Goal: Register for event/course

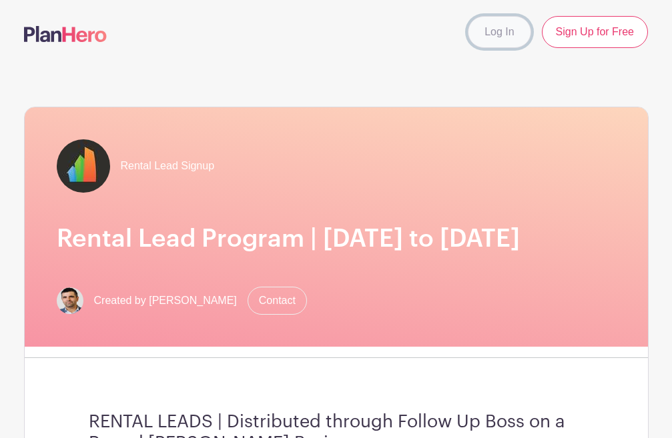
click at [510, 43] on link "Log In" at bounding box center [499, 32] width 63 height 32
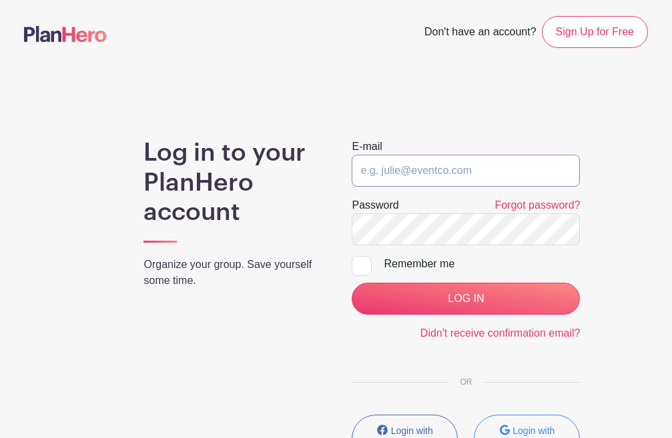
type input "gladys@fultongrace.com"
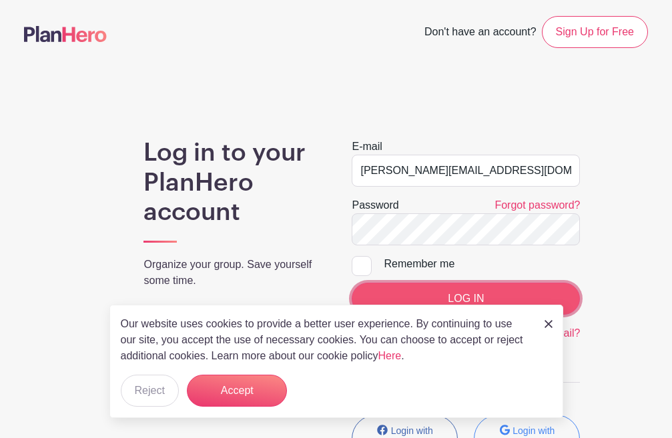
click at [500, 285] on input "LOG IN" at bounding box center [465, 299] width 228 height 32
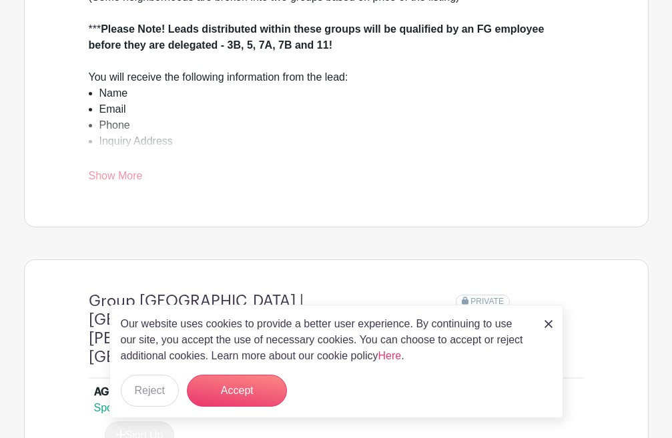
scroll to position [600, 0]
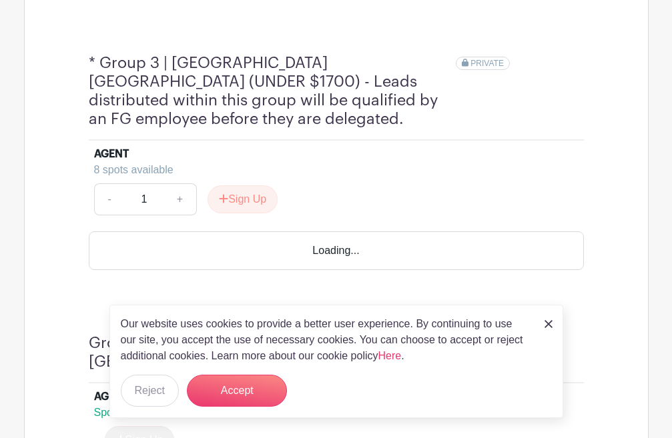
scroll to position [1201, 0]
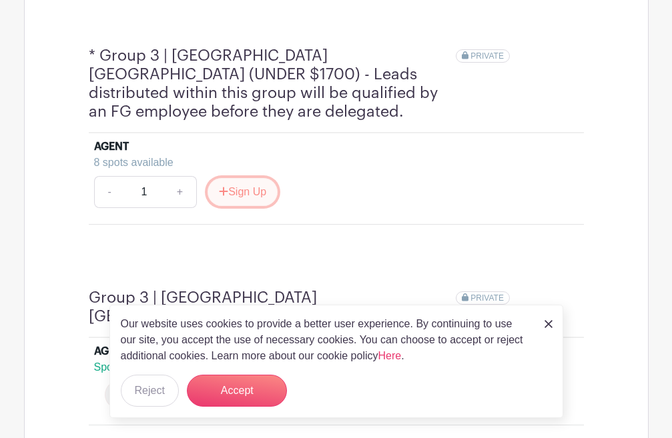
click at [253, 178] on button "Sign Up" at bounding box center [242, 192] width 70 height 28
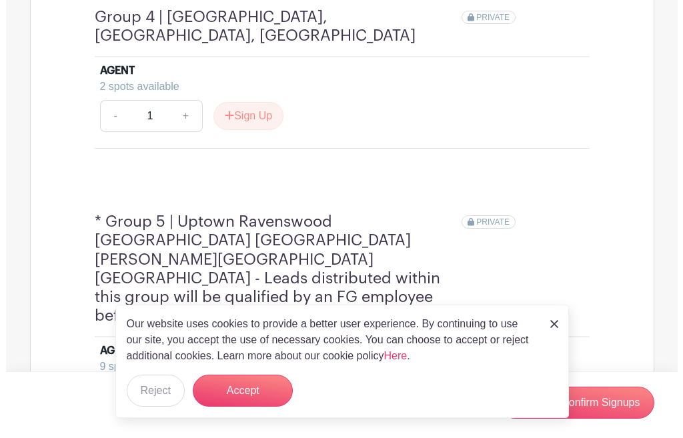
scroll to position [1801, 0]
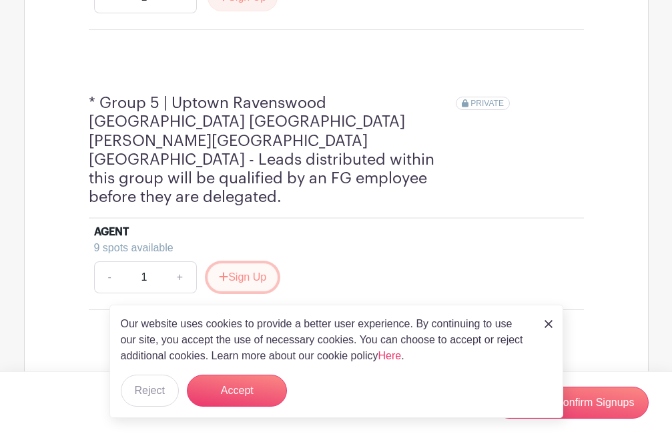
click at [253, 263] on button "Sign Up" at bounding box center [242, 277] width 70 height 28
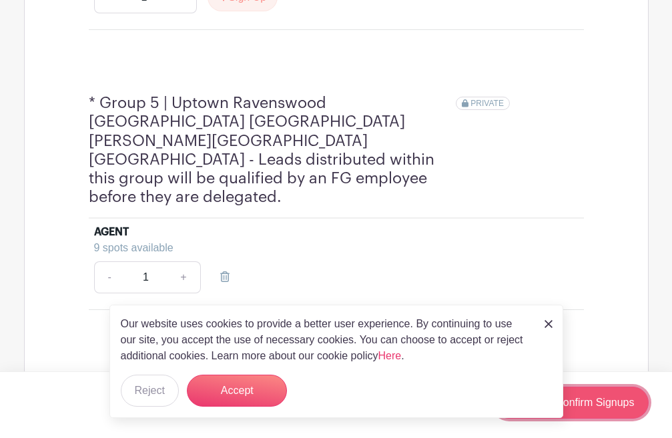
click at [590, 401] on link "Review & Confirm Signups" at bounding box center [570, 403] width 155 height 32
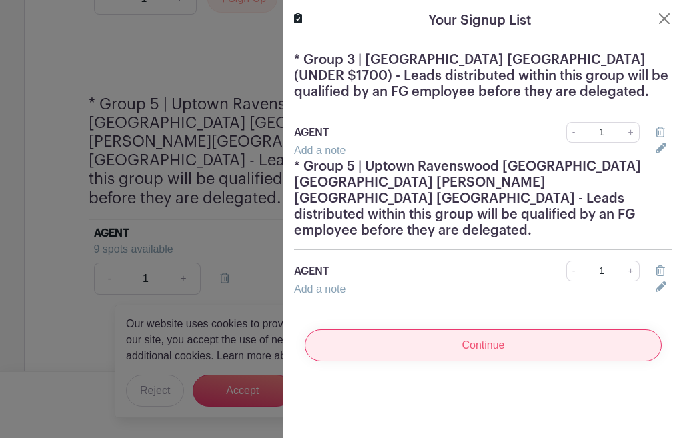
click at [446, 331] on input "Continue" at bounding box center [483, 345] width 357 height 32
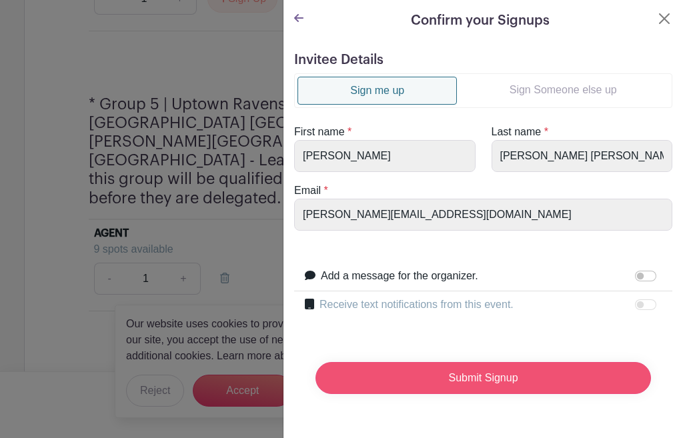
click at [476, 383] on input "Submit Signup" at bounding box center [482, 378] width 335 height 32
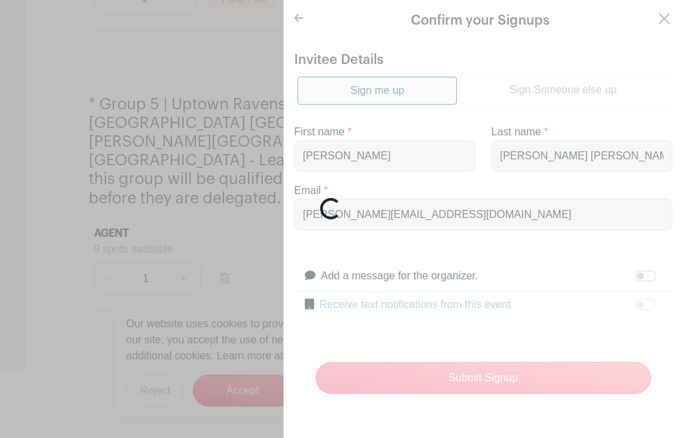
click at [199, 257] on div "Loading..." at bounding box center [341, 219] width 683 height 438
click at [195, 247] on div "Loading..." at bounding box center [341, 219] width 683 height 438
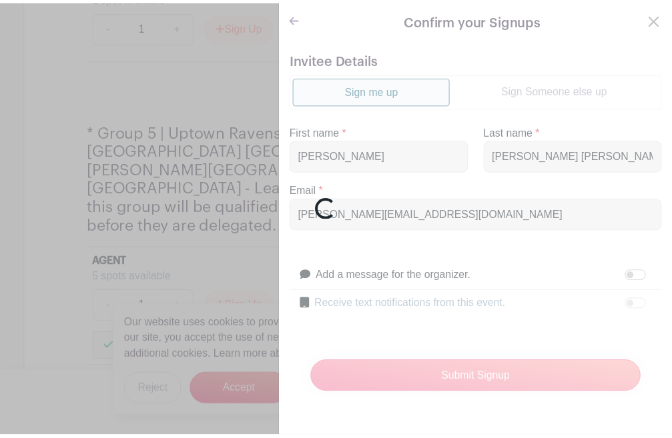
scroll to position [1829, 0]
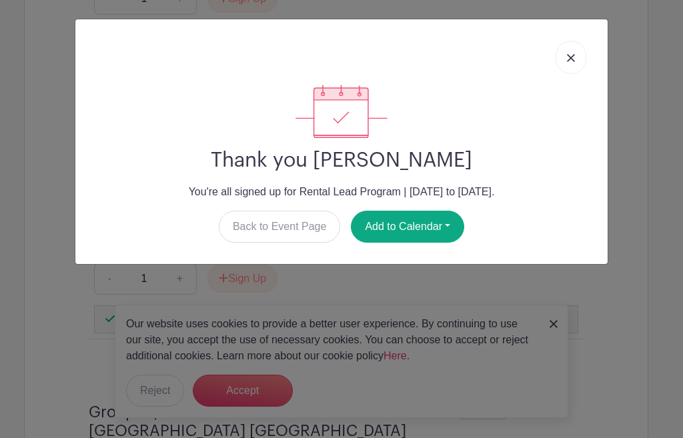
click at [574, 55] on img at bounding box center [571, 58] width 8 height 8
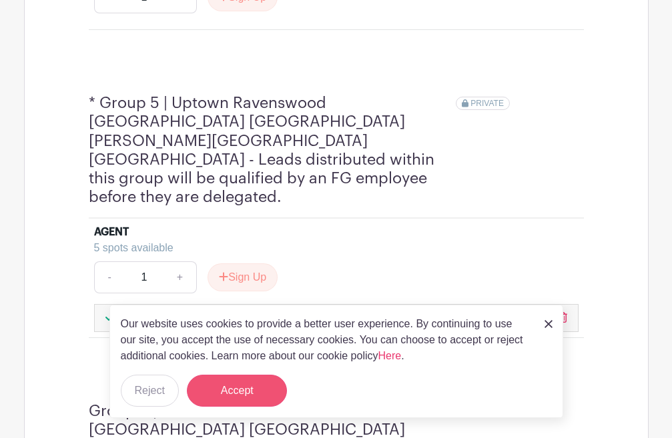
scroll to position [1825, 0]
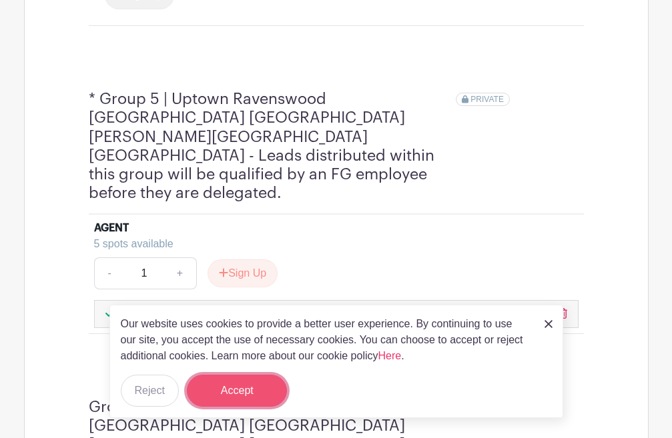
click at [241, 395] on button "Accept" at bounding box center [237, 391] width 100 height 32
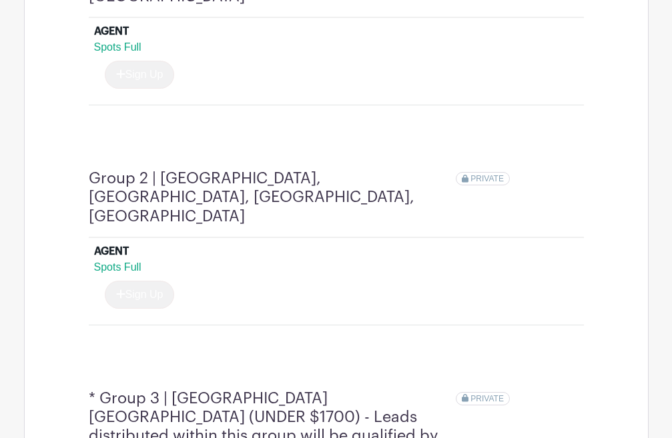
scroll to position [867, 0]
